Goal: Navigation & Orientation: Find specific page/section

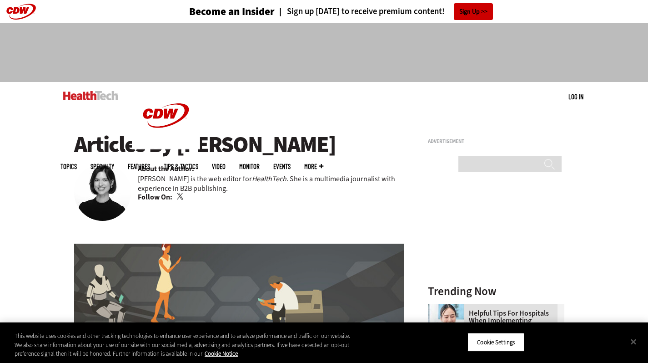
click at [181, 194] on link "Twitter" at bounding box center [181, 196] width 8 height 7
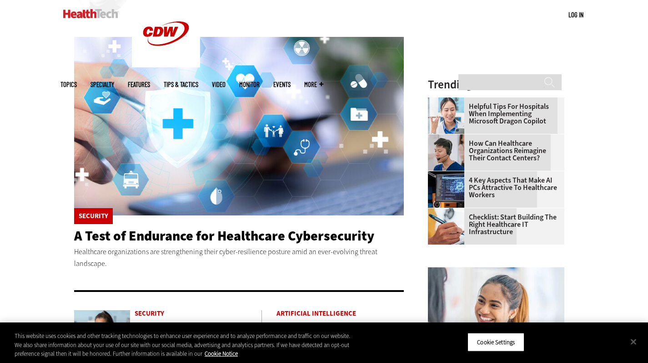
scroll to position [224, 0]
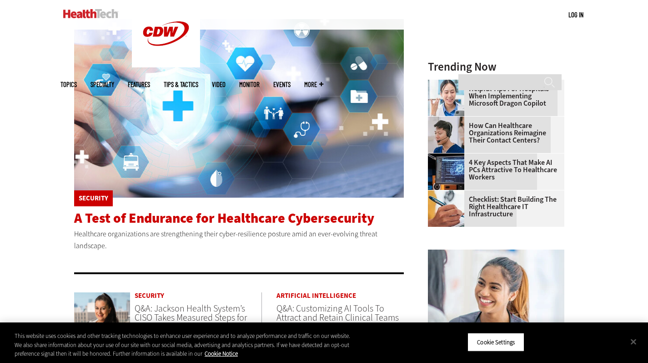
click at [176, 209] on span "A Test of Endurance for Healthcare Cybersecurity" at bounding box center [224, 218] width 300 height 18
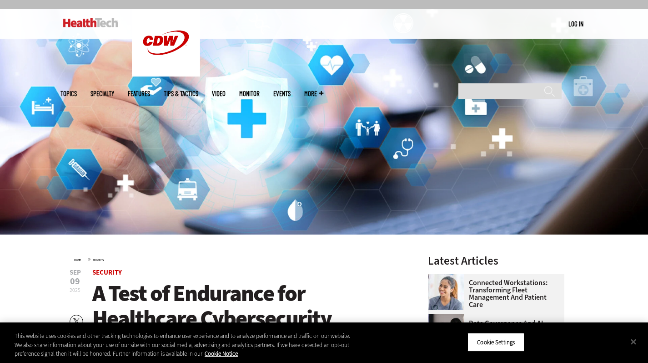
scroll to position [21, 0]
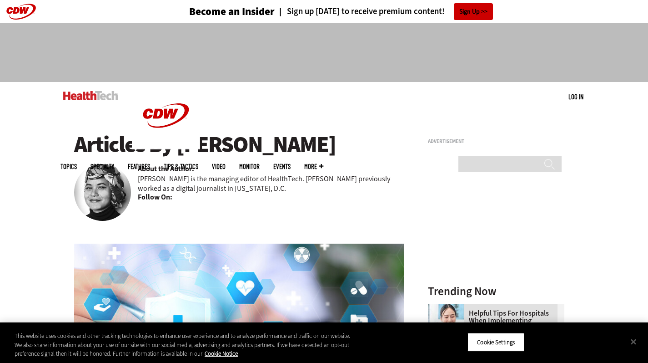
click at [324, 163] on span "More" at bounding box center [313, 166] width 19 height 7
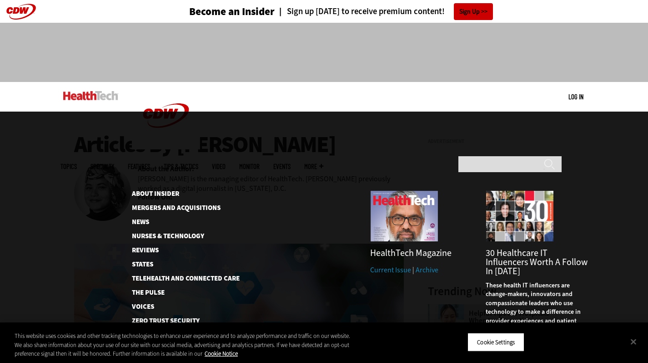
click at [81, 96] on img at bounding box center [90, 95] width 55 height 9
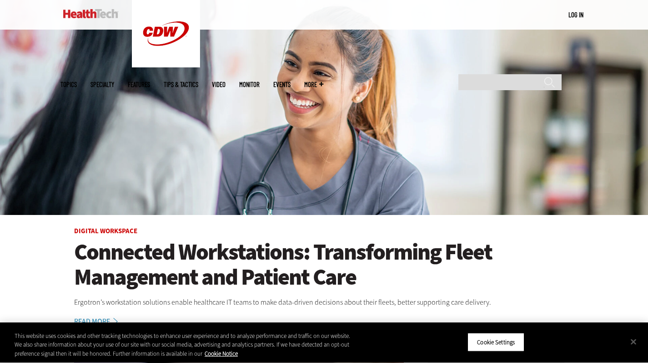
scroll to position [269, 0]
